Goal: Information Seeking & Learning: Find specific fact

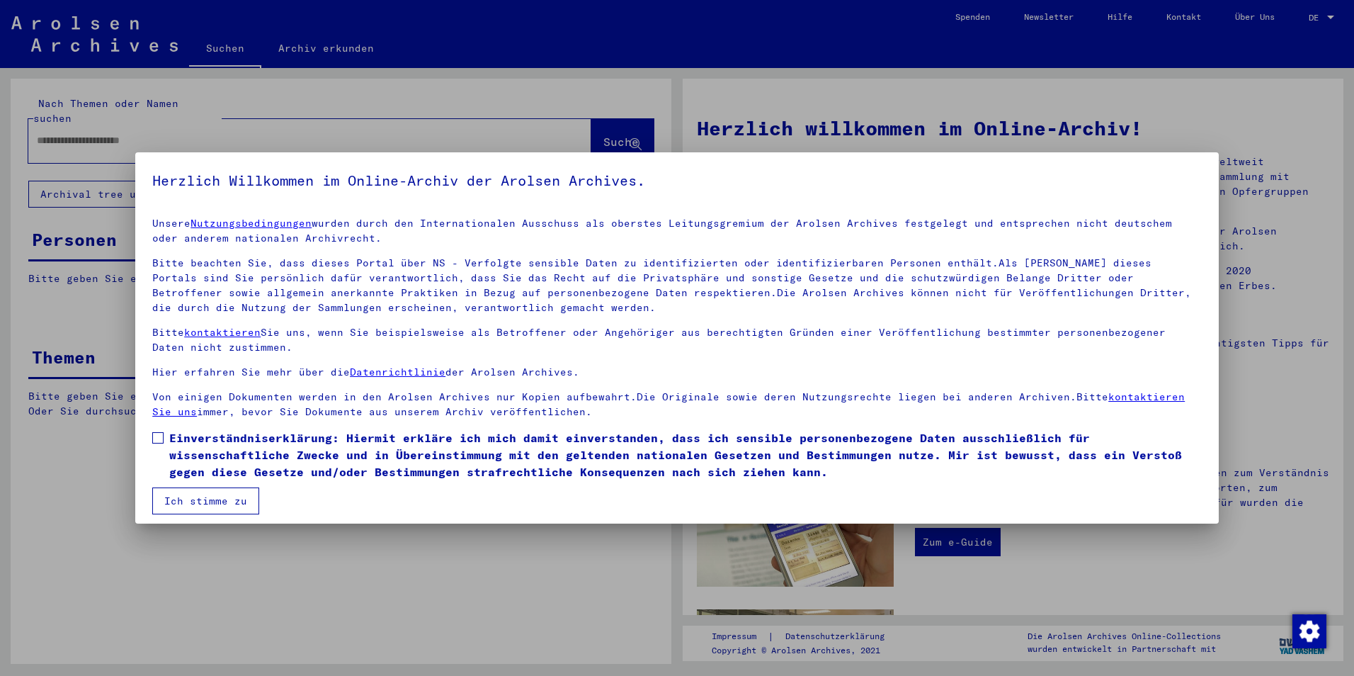
click at [158, 439] on span at bounding box center [157, 437] width 11 height 11
click at [190, 499] on button "Ich stimme zu" at bounding box center [205, 500] width 107 height 27
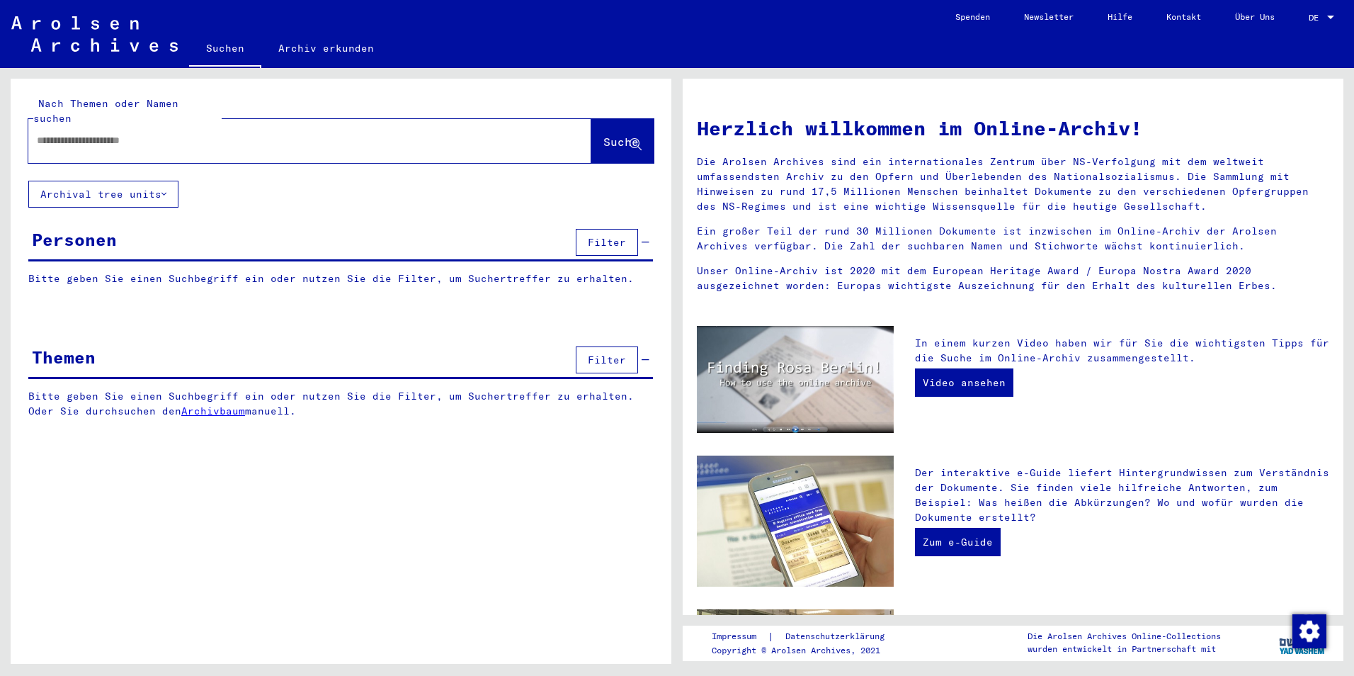
click at [76, 133] on input "text" at bounding box center [293, 140] width 512 height 15
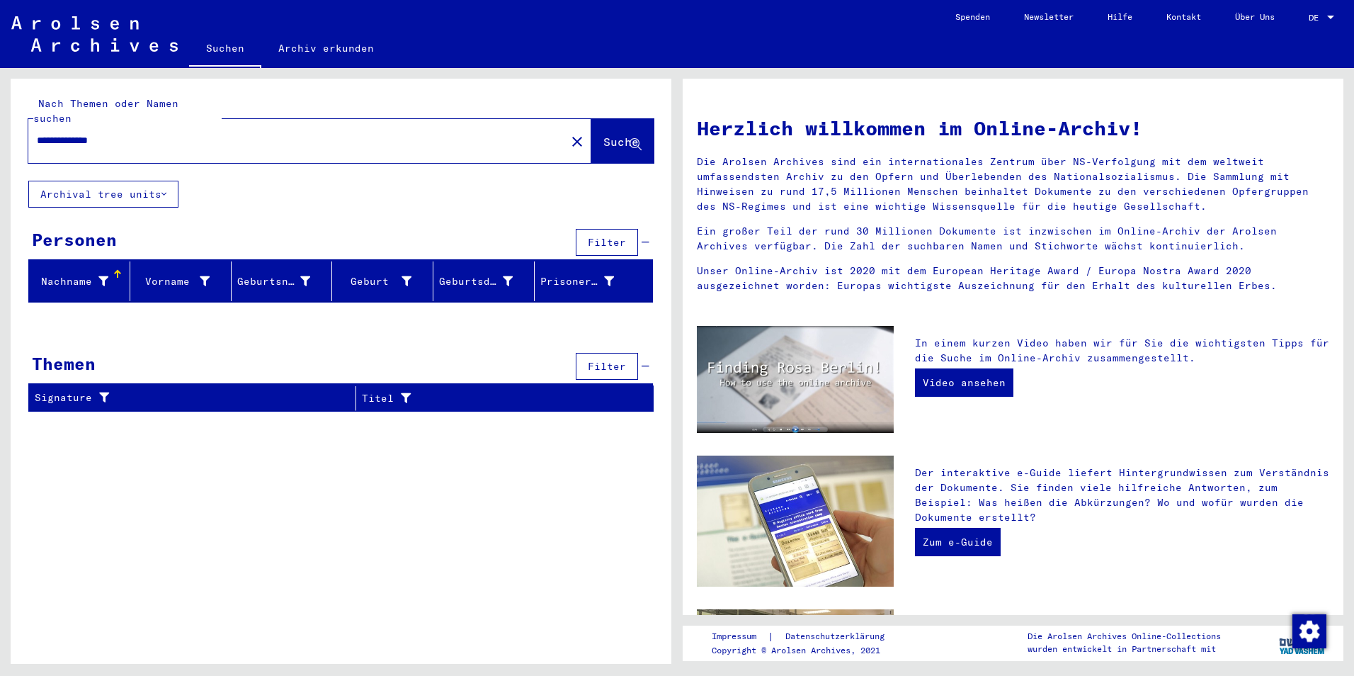
drag, startPoint x: 66, startPoint y: 126, endPoint x: 47, endPoint y: 126, distance: 19.1
click at [45, 133] on input "**********" at bounding box center [293, 140] width 512 height 15
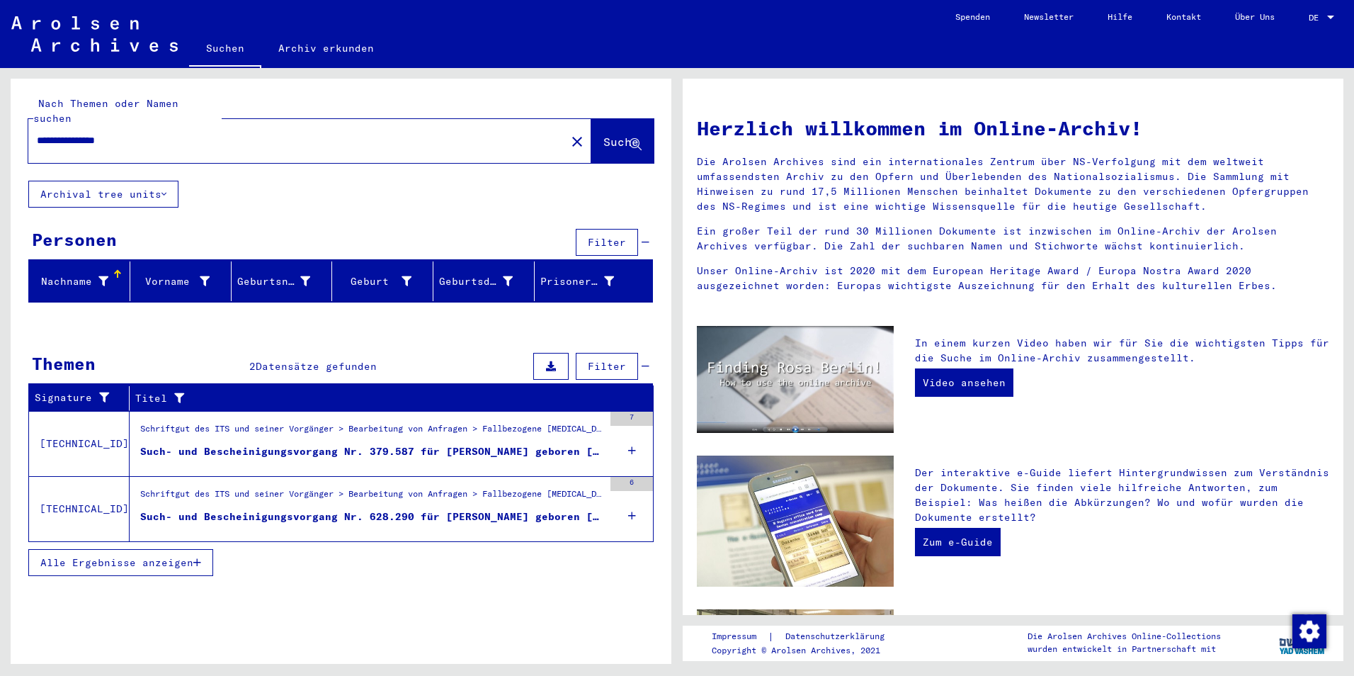
click at [549, 444] on div "Such- und Bescheinigungsvorgang Nr. 379.587 für [PERSON_NAME] geboren [DEMOGRAP…" at bounding box center [371, 451] width 463 height 15
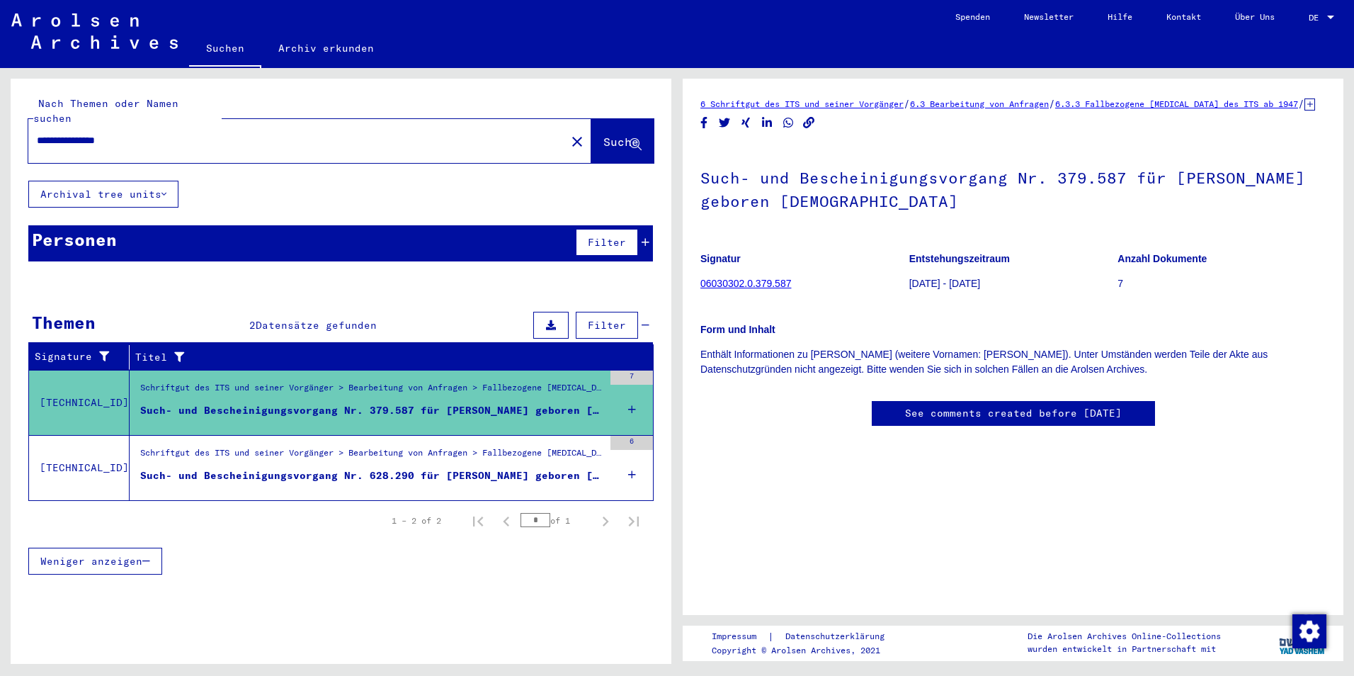
click at [431, 468] on div "Such- und Bescheinigungsvorgang Nr. 628.290 für [PERSON_NAME] geboren [DEMOGRAP…" at bounding box center [371, 475] width 463 height 15
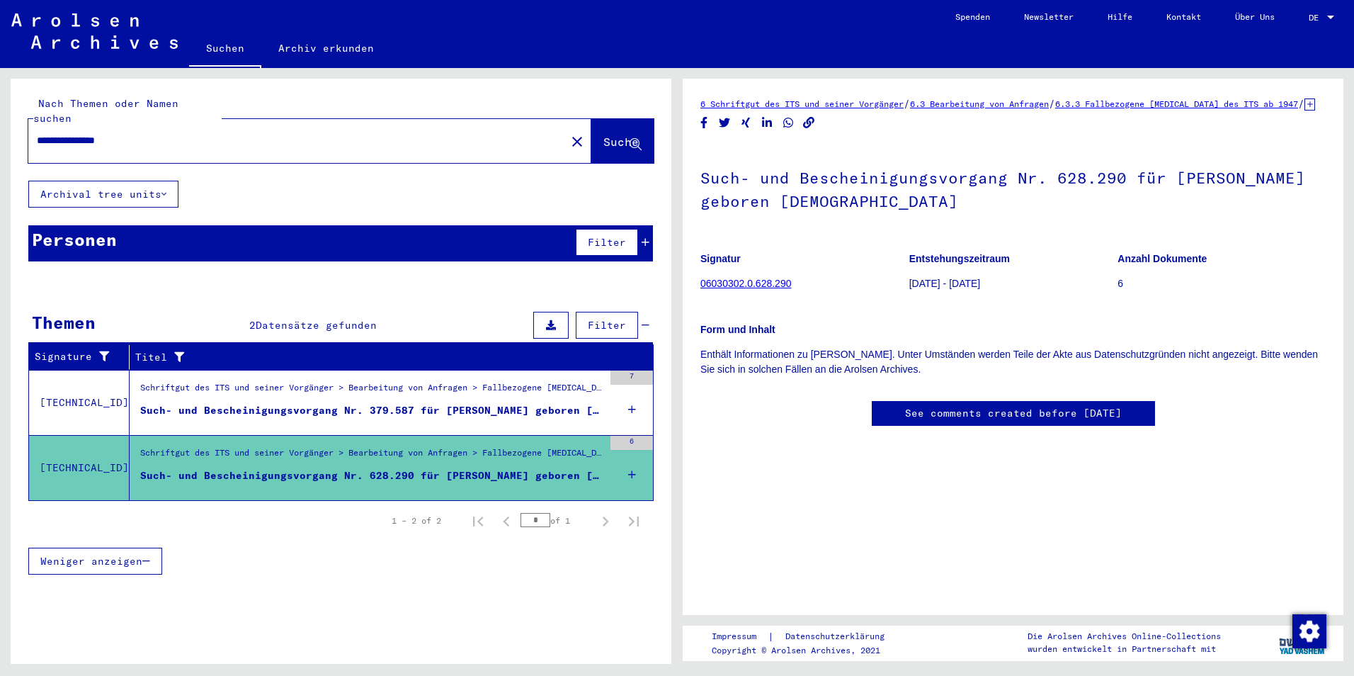
drag, startPoint x: 78, startPoint y: 127, endPoint x: 42, endPoint y: 132, distance: 36.6
click at [42, 133] on input "**********" at bounding box center [297, 140] width 520 height 15
type input "**********"
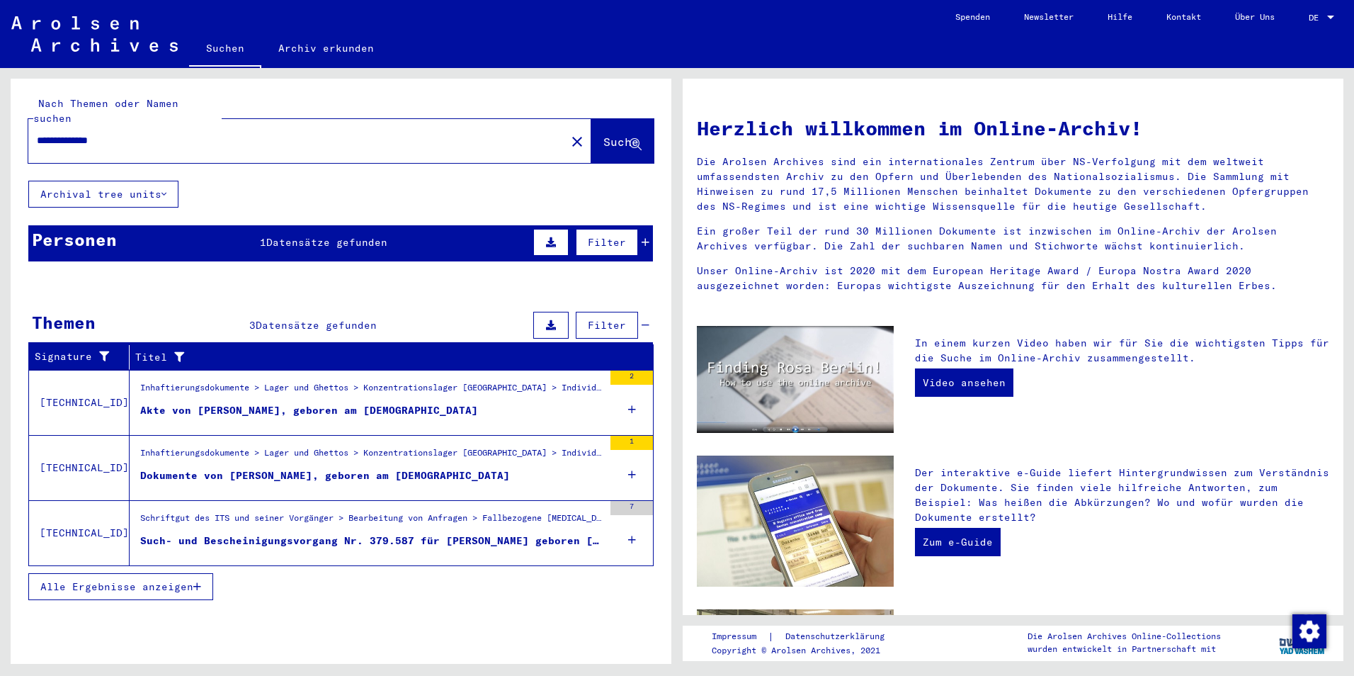
click at [278, 236] on span "Datensätze gefunden" at bounding box center [326, 242] width 121 height 13
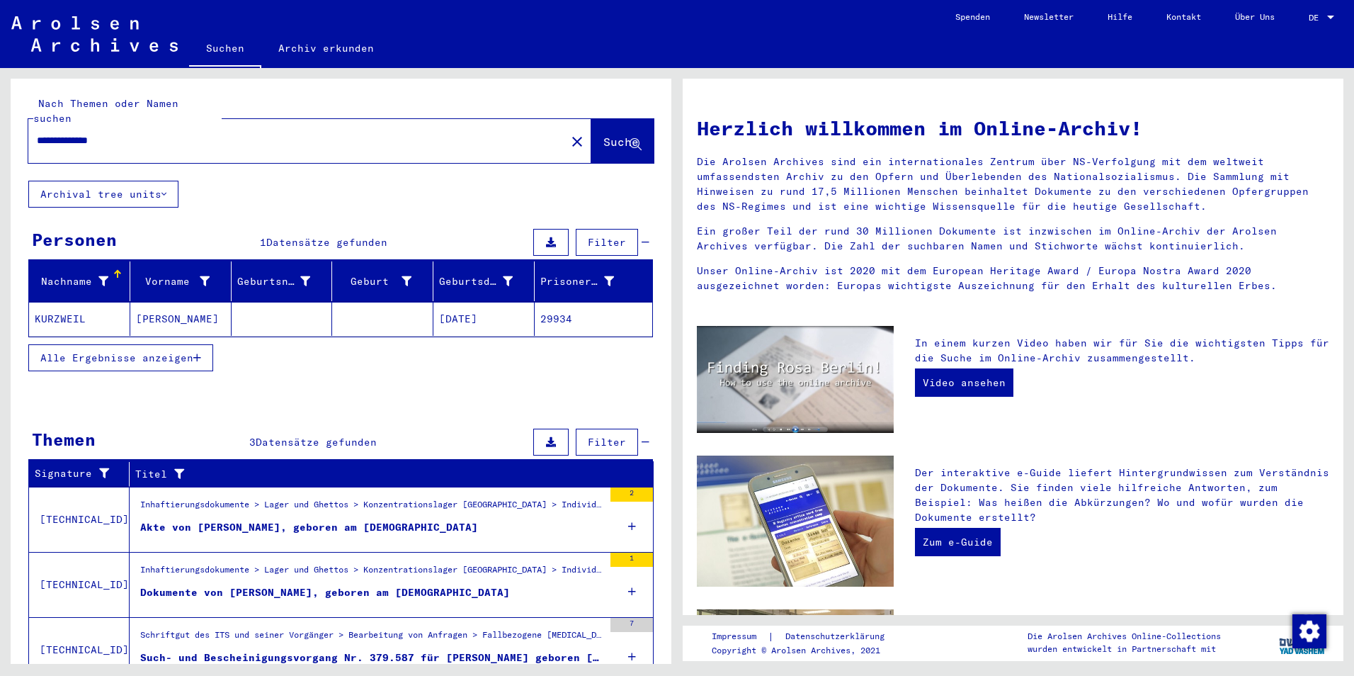
click at [72, 302] on mat-cell "KURZWEIL" at bounding box center [79, 319] width 101 height 34
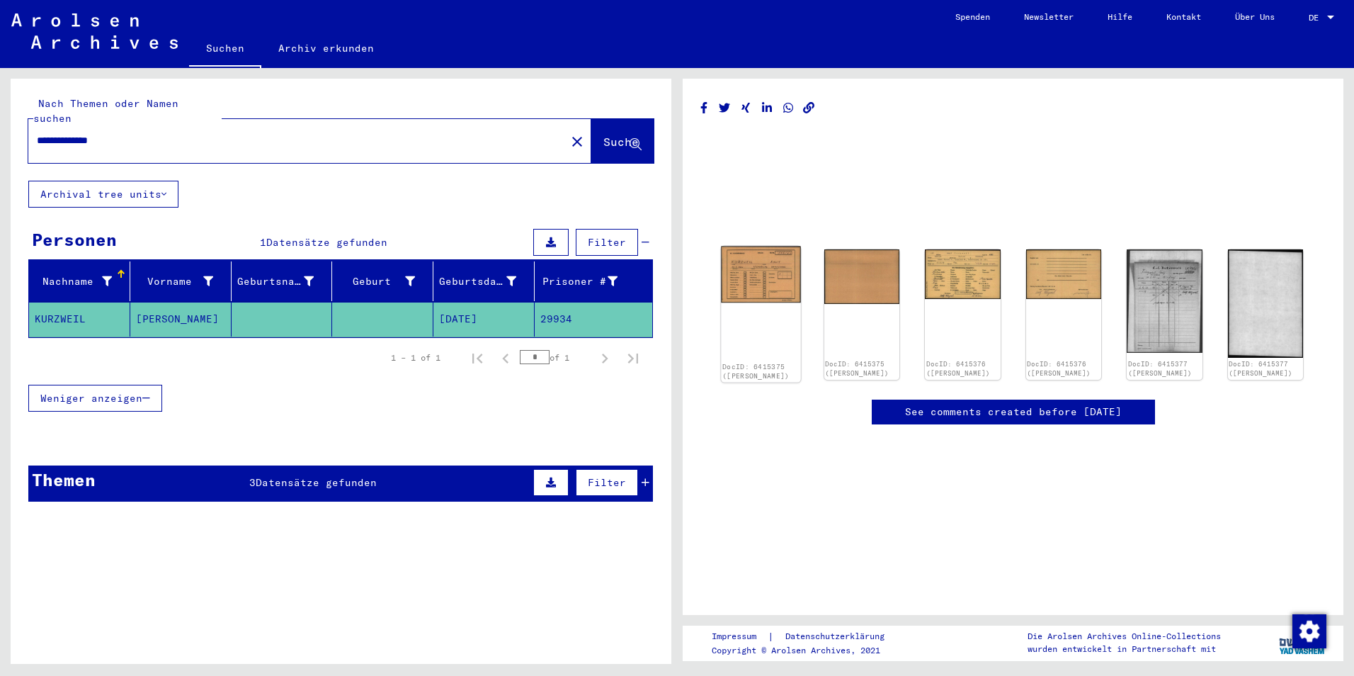
click at [748, 282] on img at bounding box center [760, 274] width 79 height 57
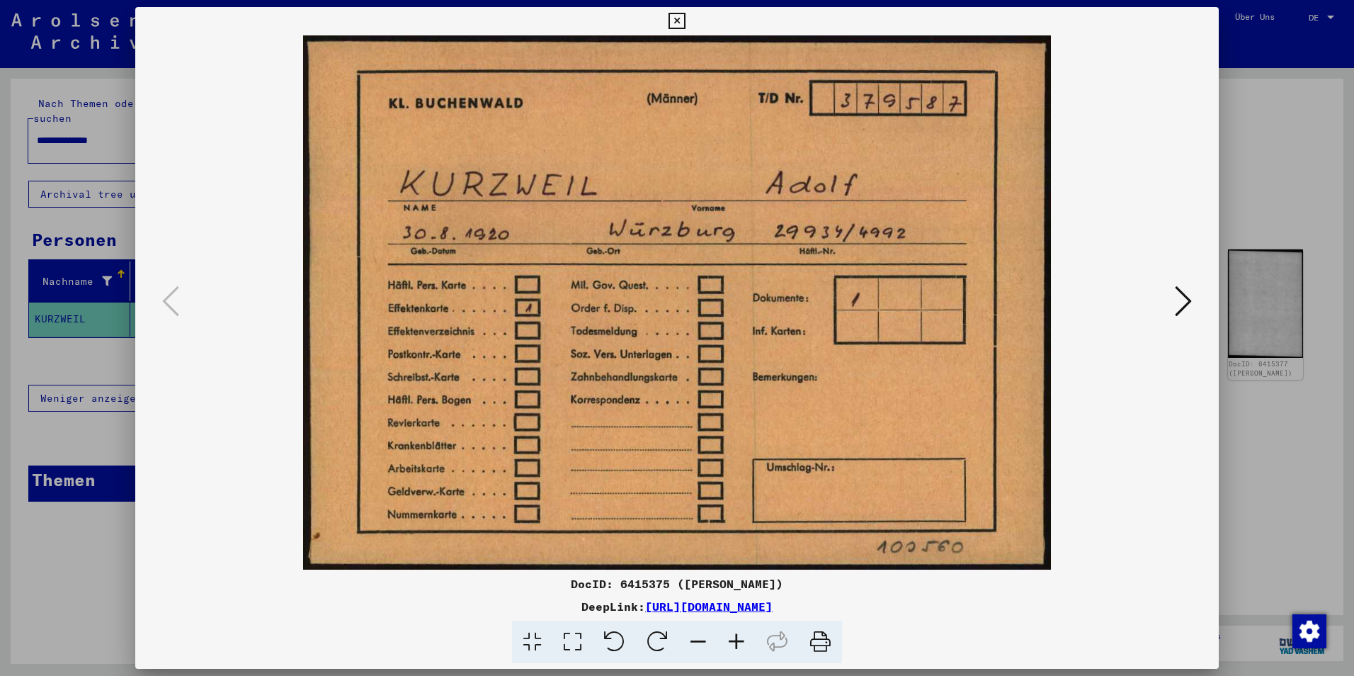
click at [1180, 304] on icon at bounding box center [1183, 301] width 17 height 34
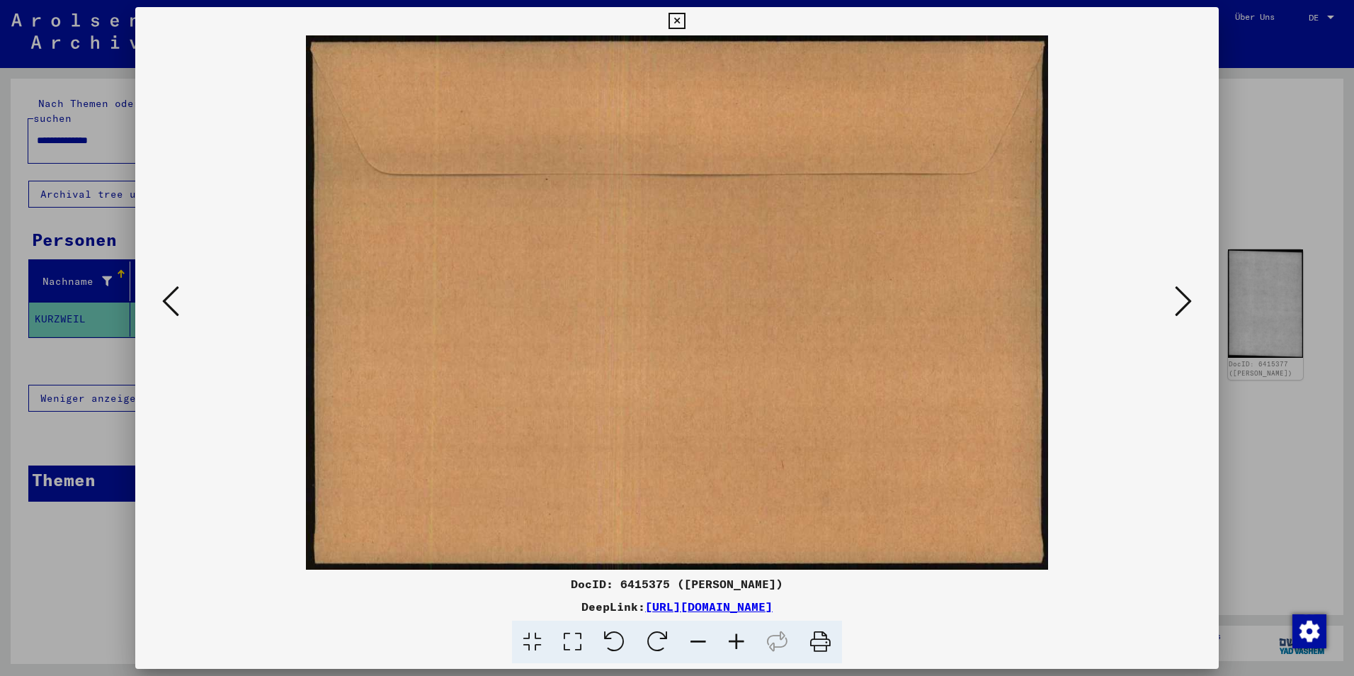
click at [1180, 304] on icon at bounding box center [1183, 301] width 17 height 34
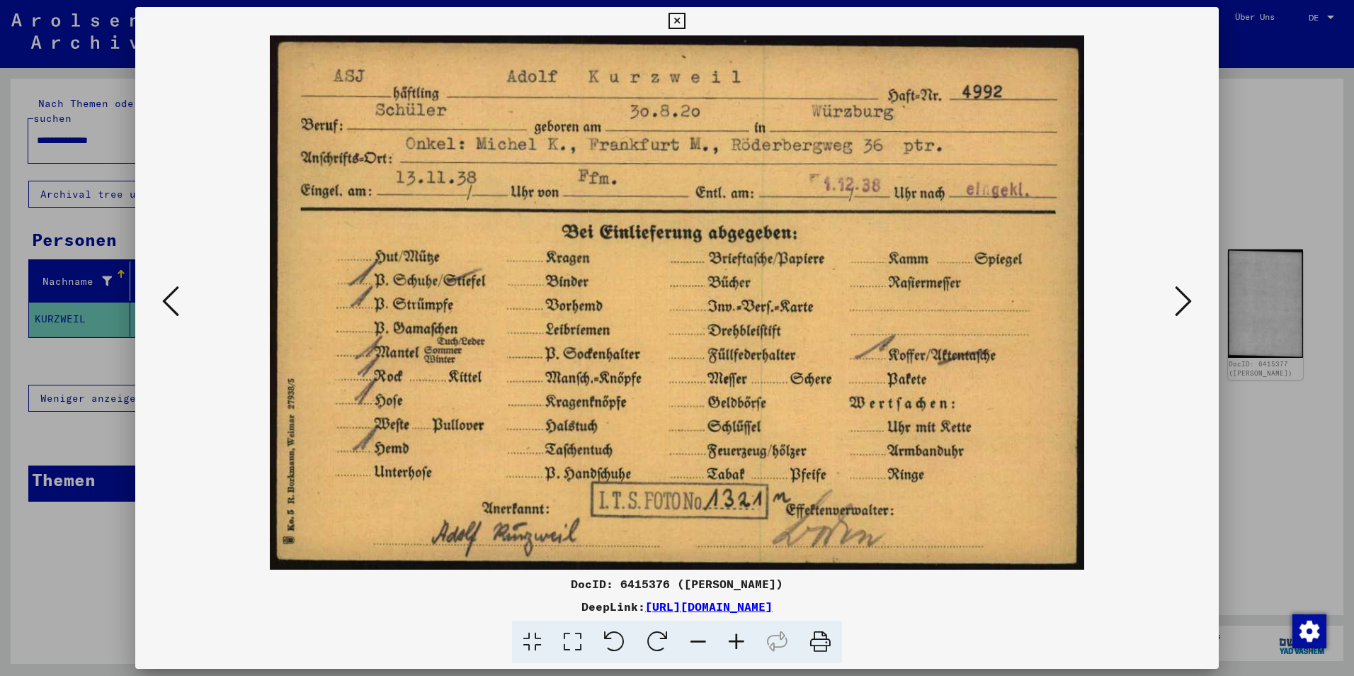
click at [1180, 304] on icon at bounding box center [1183, 301] width 17 height 34
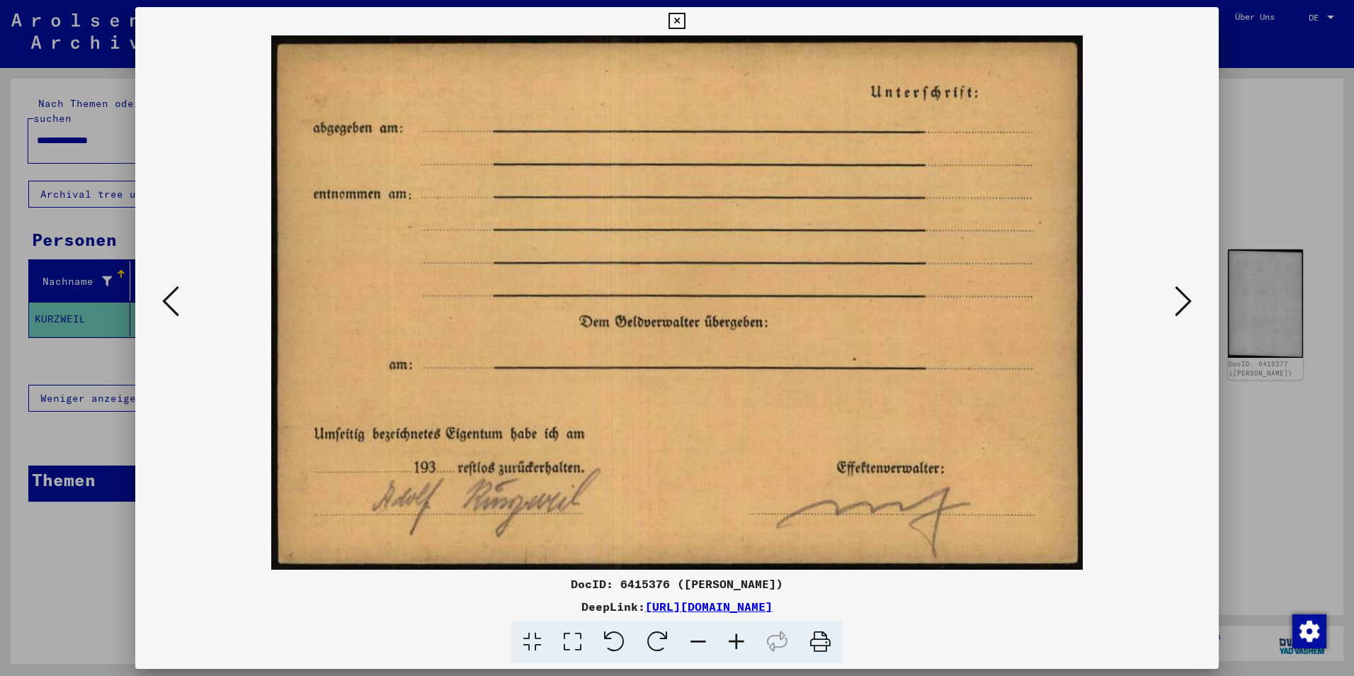
click at [1180, 304] on icon at bounding box center [1183, 301] width 17 height 34
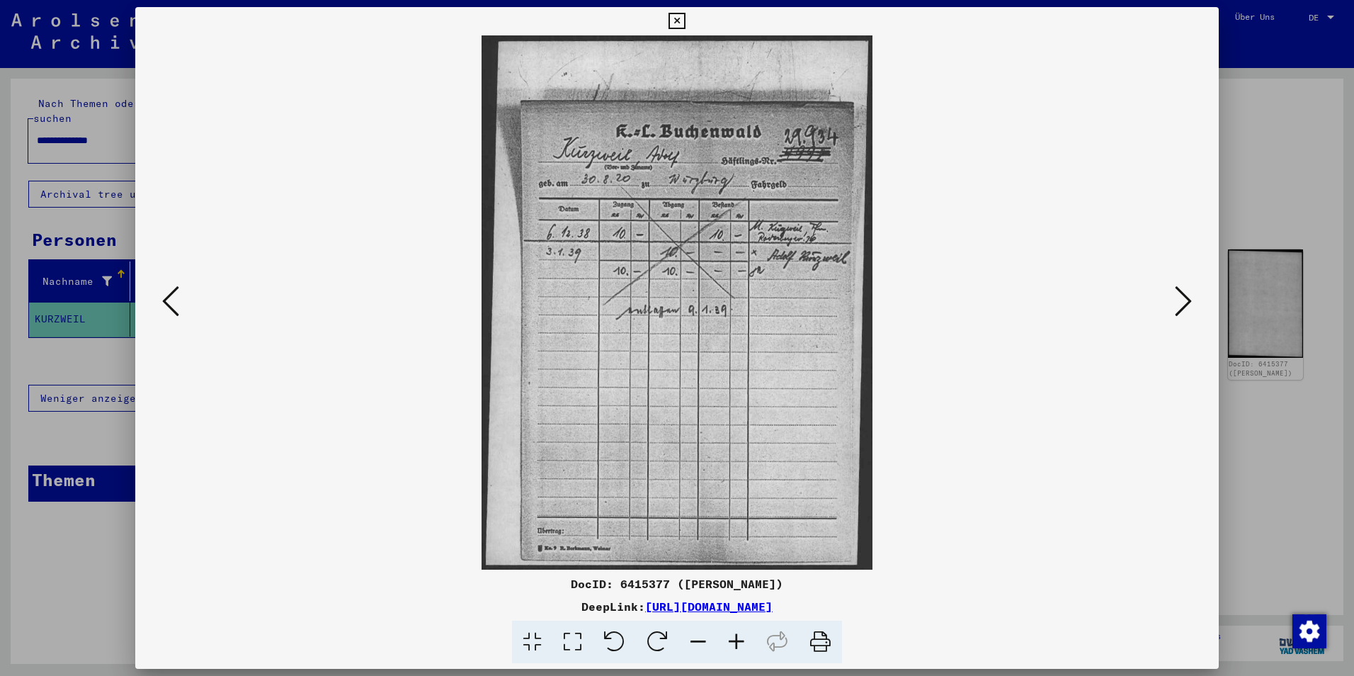
click at [1180, 304] on icon at bounding box center [1183, 301] width 17 height 34
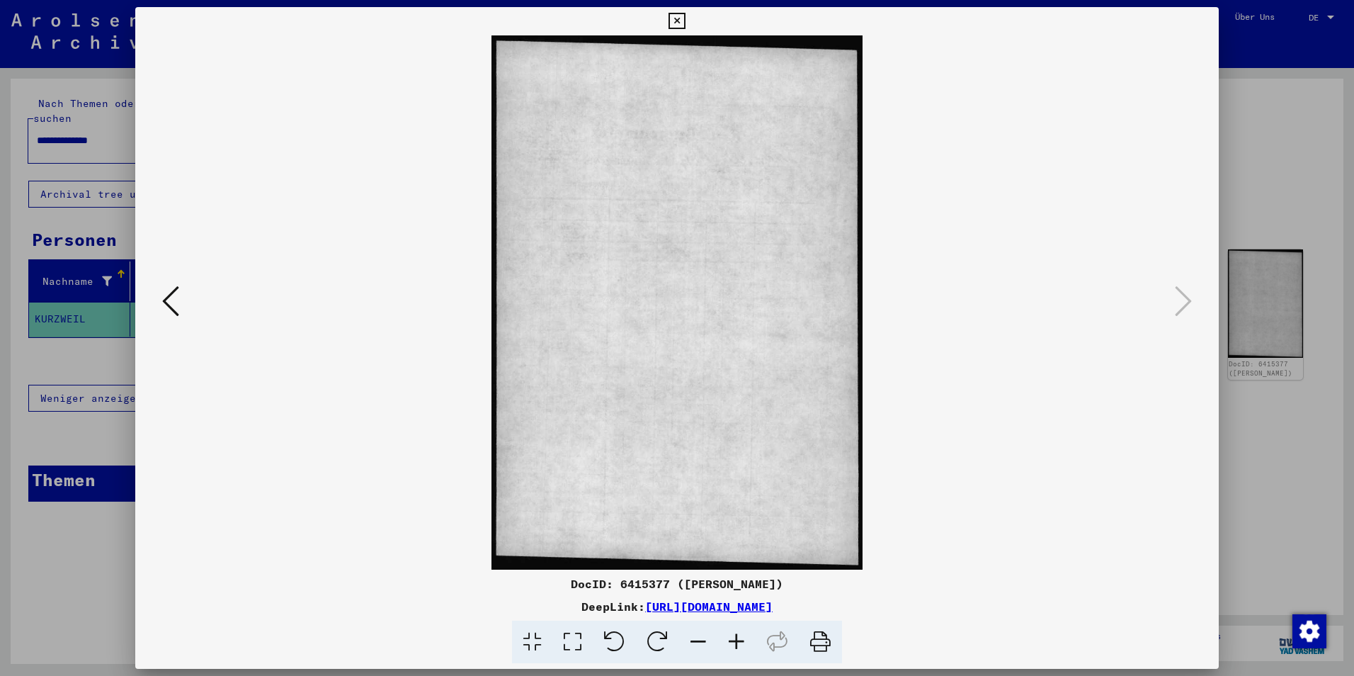
click at [676, 18] on icon at bounding box center [676, 21] width 16 height 17
